Goal: Find specific page/section: Find specific page/section

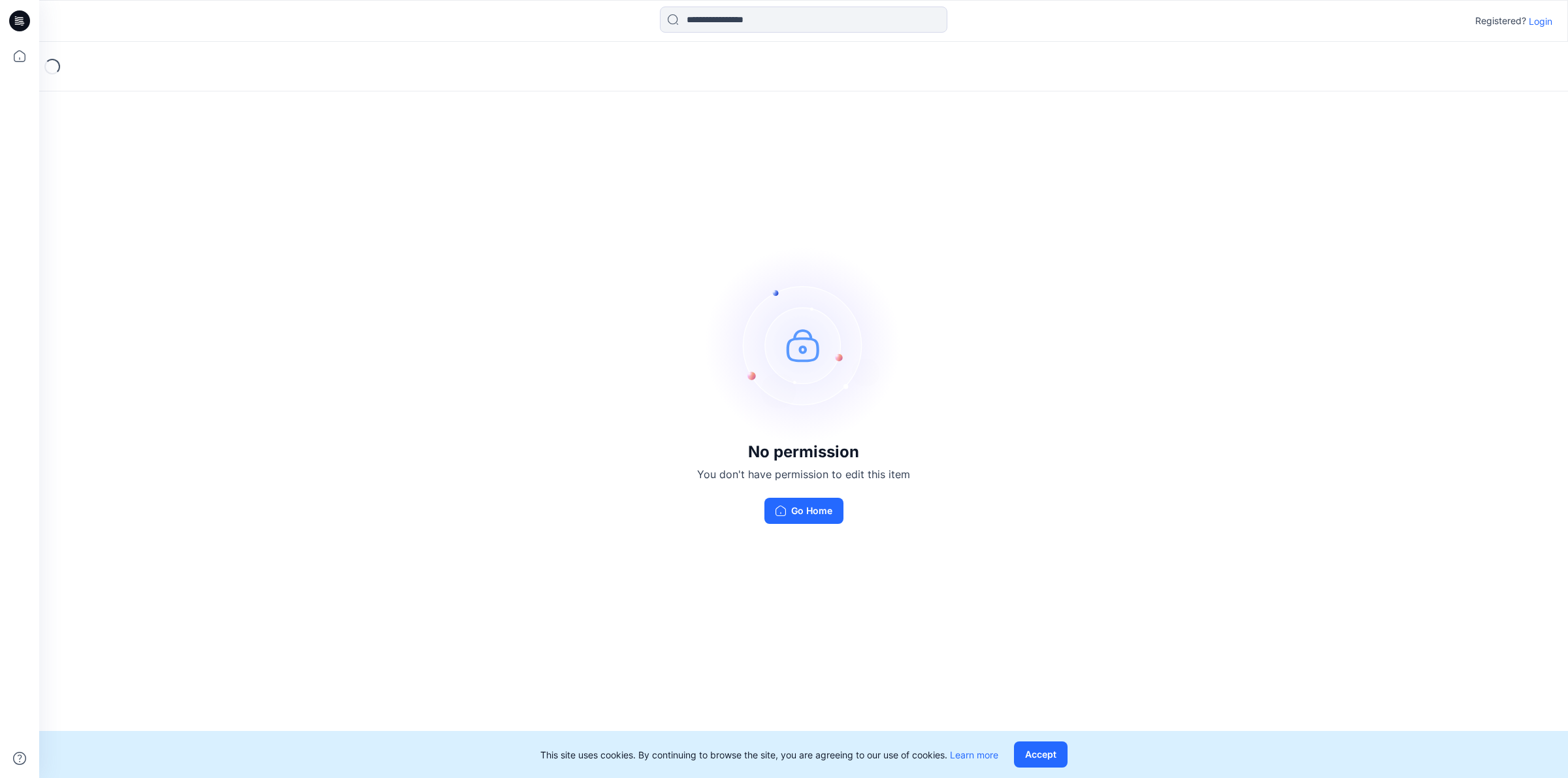
click at [1542, 23] on p "Login" at bounding box center [1541, 21] width 24 height 13
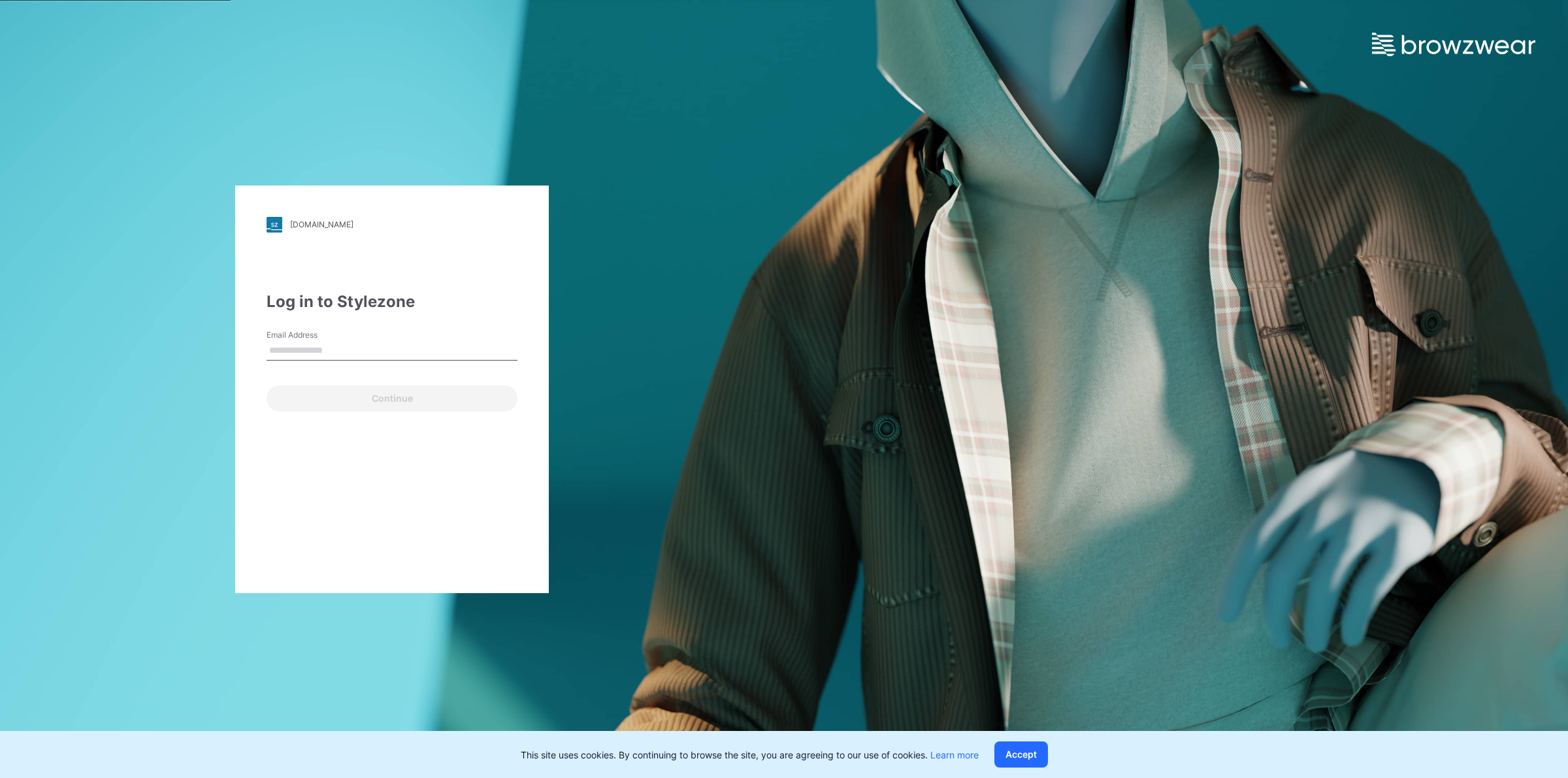
type input "**********"
click at [333, 401] on button "Continue" at bounding box center [391, 399] width 251 height 27
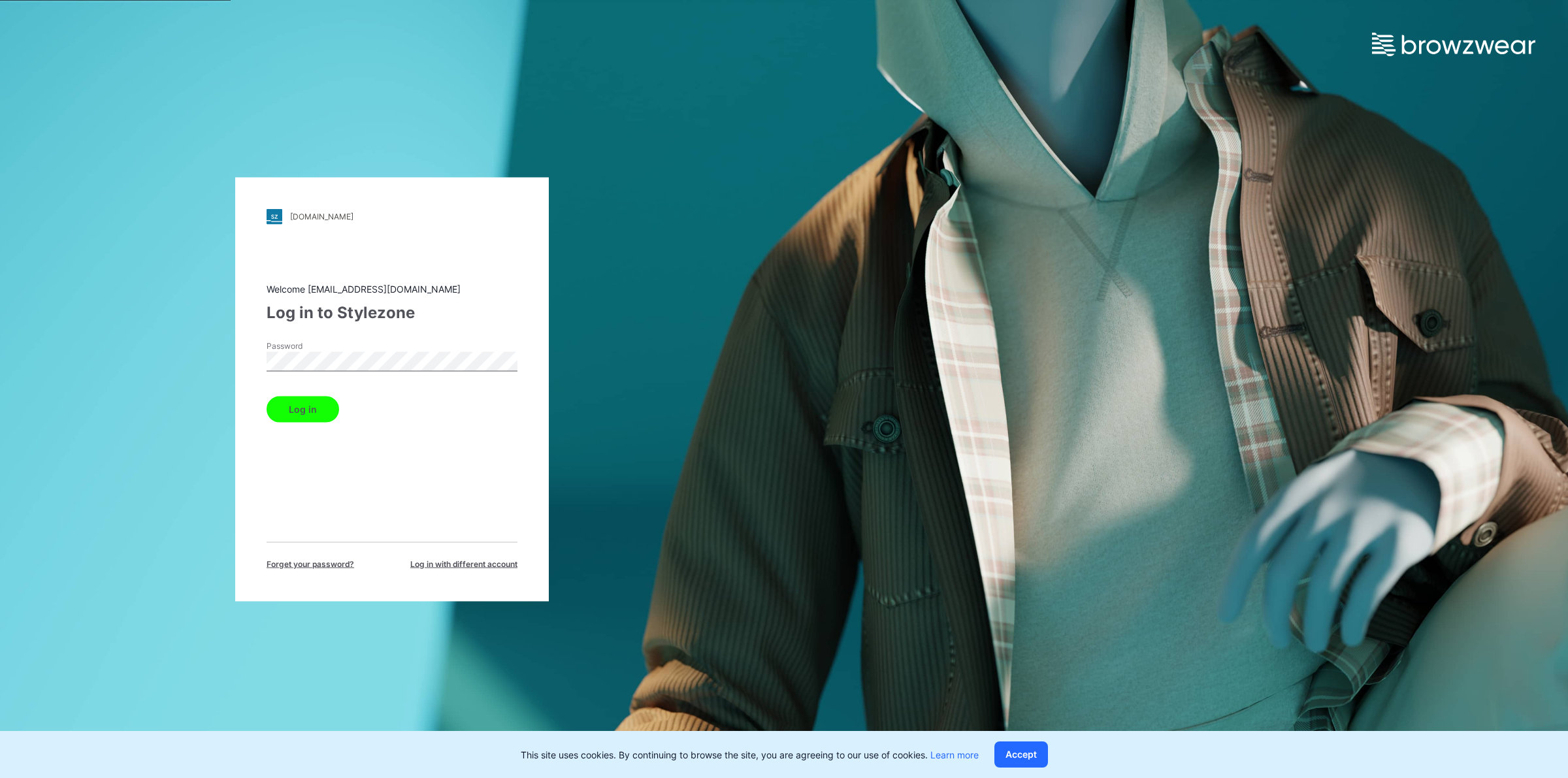
click at [315, 402] on button "Log in" at bounding box center [302, 409] width 73 height 27
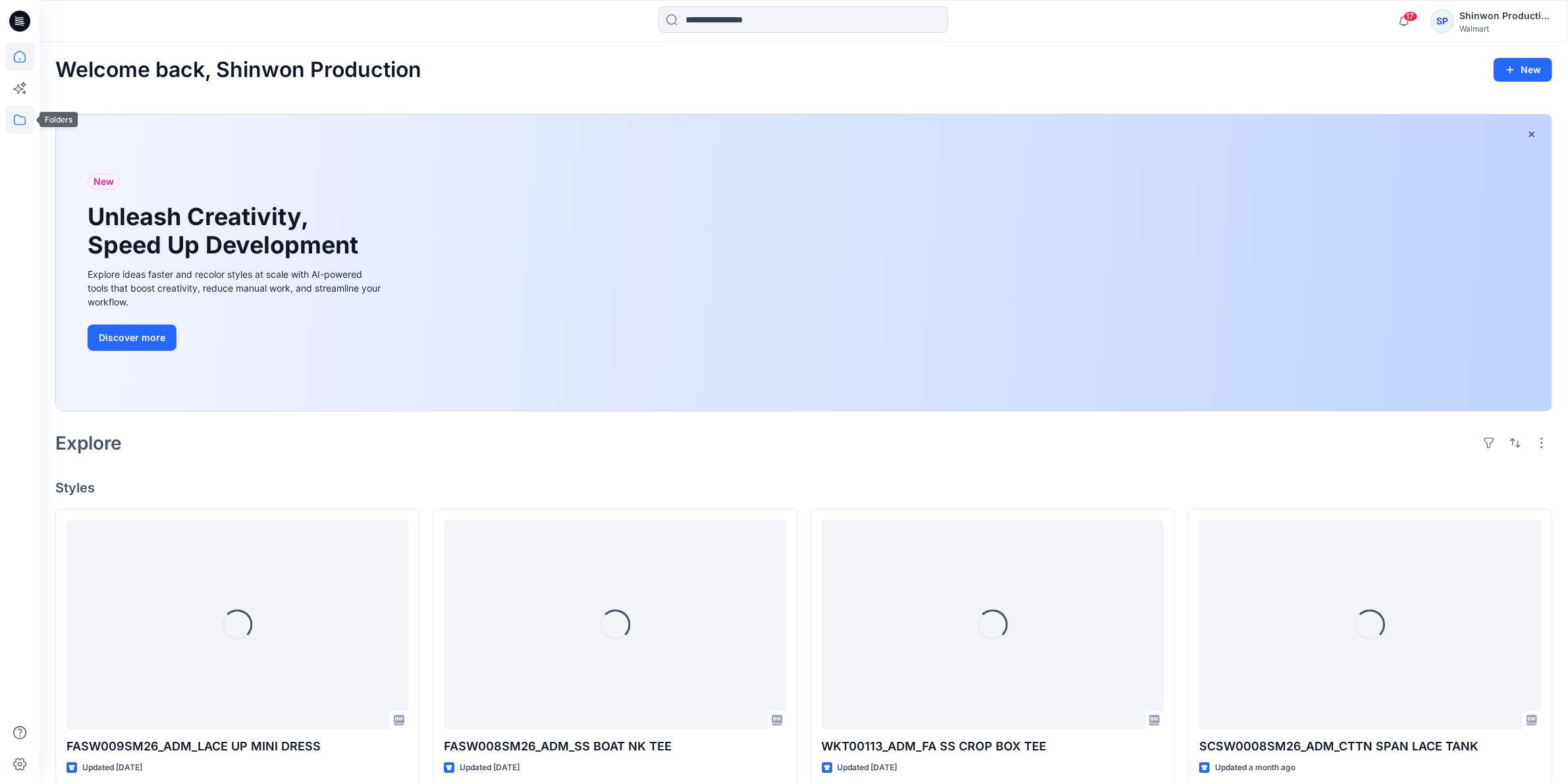
click at [17, 120] on icon at bounding box center [20, 119] width 29 height 29
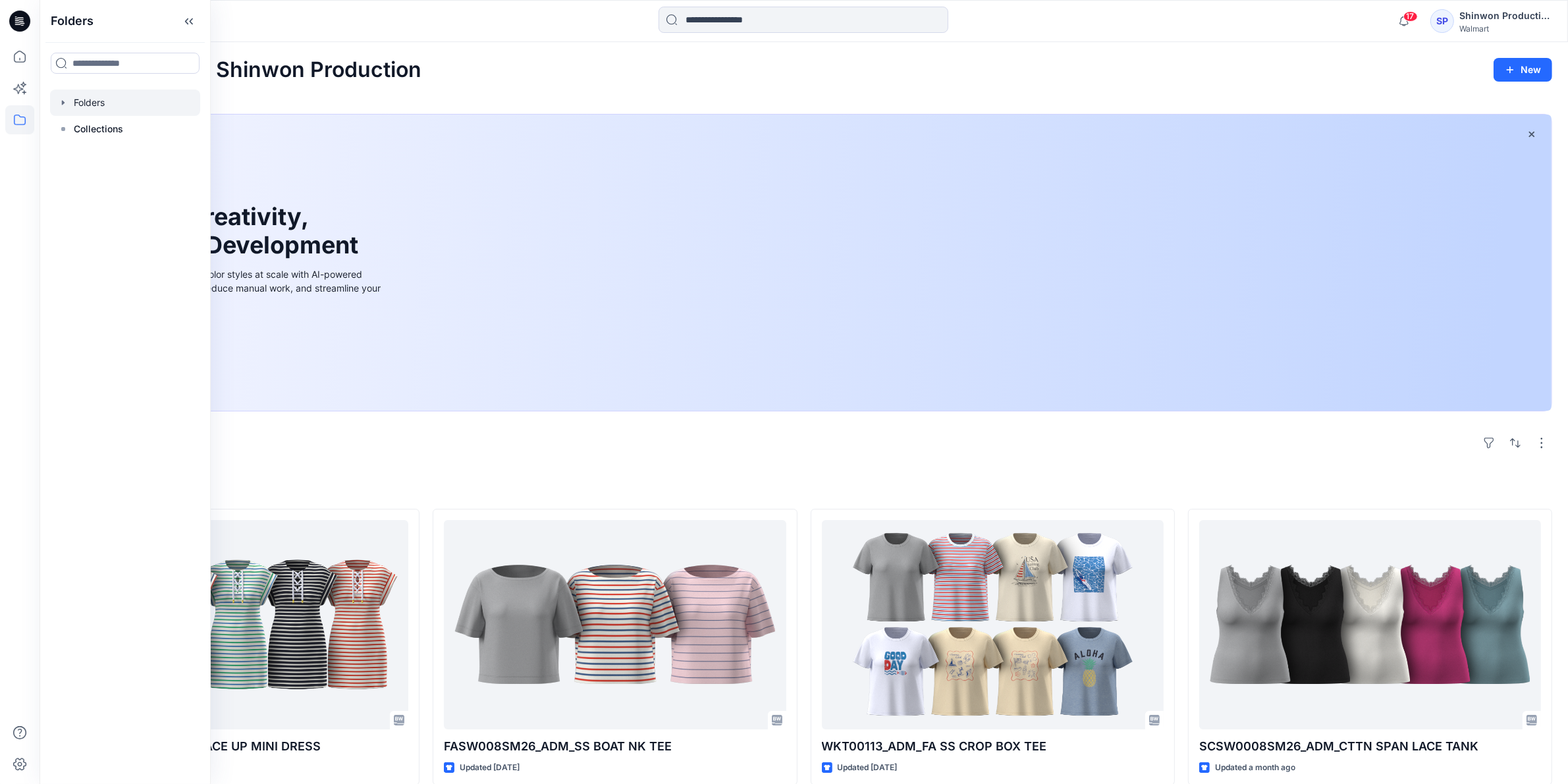
click at [113, 104] on div at bounding box center [124, 103] width 150 height 27
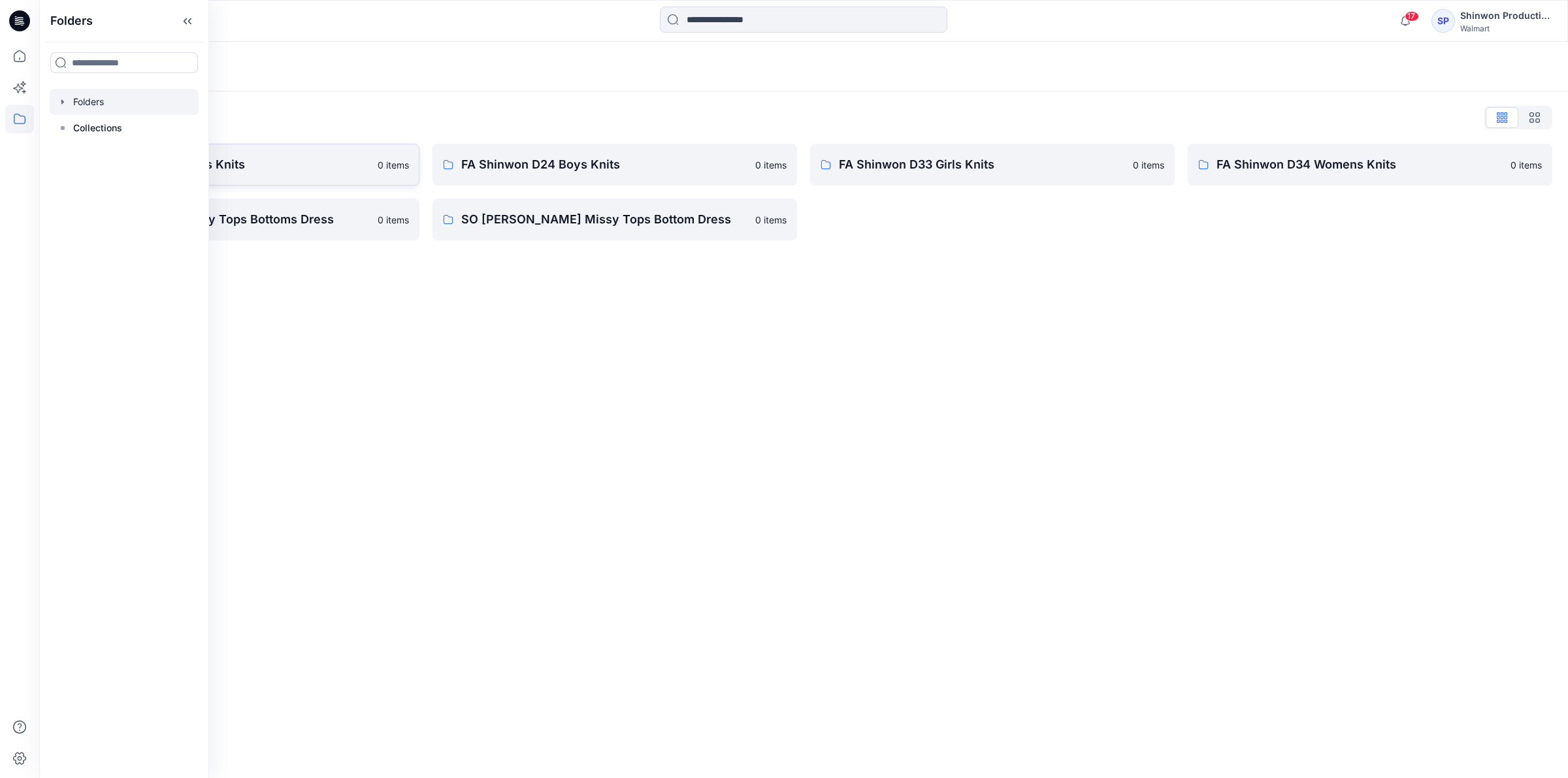
click at [281, 173] on p "FA Shinwon D23 Mens Knits" at bounding box center [226, 164] width 286 height 18
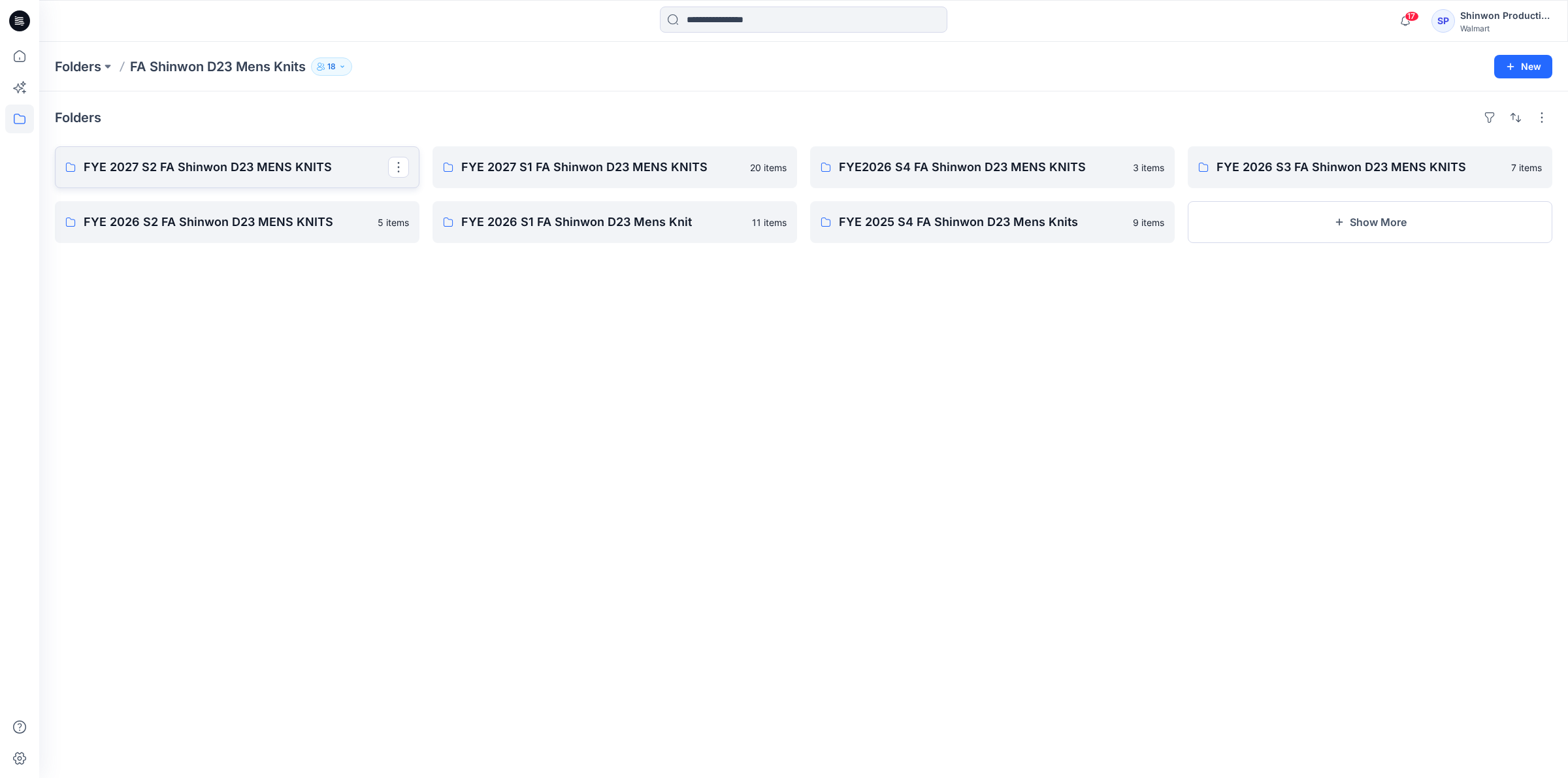
click at [290, 181] on link "FYE 2027 S2 FA Shinwon D23 MENS KNITS" at bounding box center [237, 167] width 365 height 42
